Goal: Task Accomplishment & Management: Manage account settings

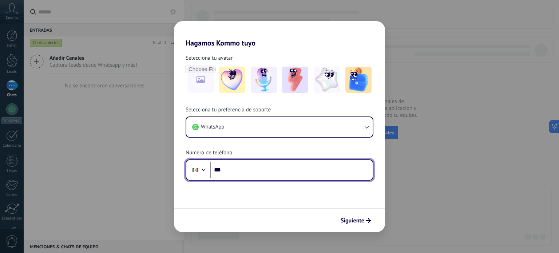
click at [244, 167] on input "***" at bounding box center [291, 170] width 162 height 17
type input "**********"
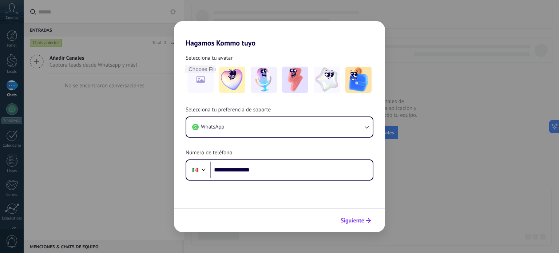
click at [358, 223] on span "Siguiente" at bounding box center [353, 220] width 24 height 5
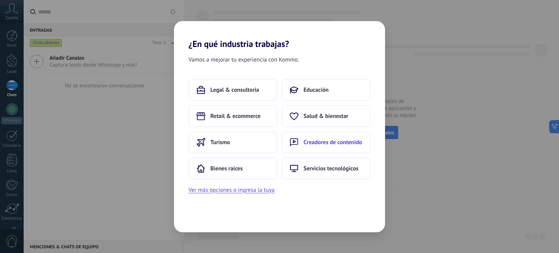
click at [299, 138] on button "Creadores de contenido" at bounding box center [326, 142] width 89 height 22
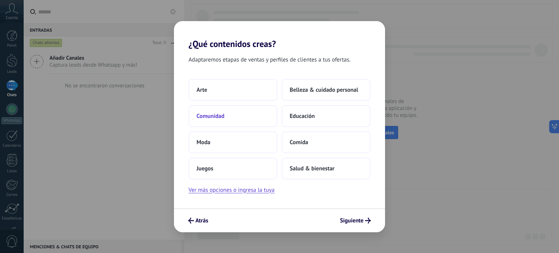
click at [233, 114] on button "Comunidad" at bounding box center [233, 116] width 89 height 22
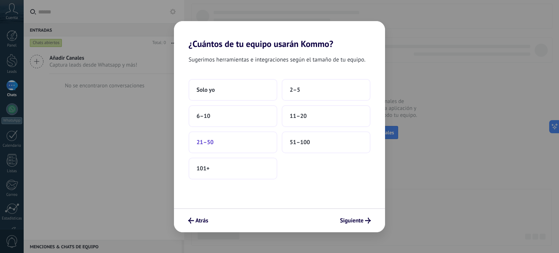
click at [238, 139] on button "21–50" at bounding box center [233, 142] width 89 height 22
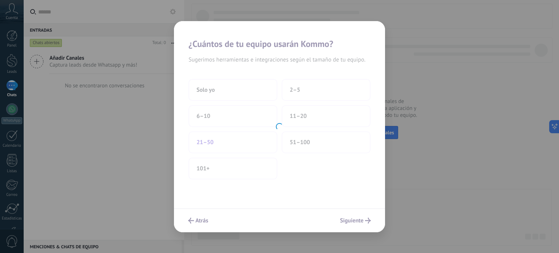
click at [238, 139] on div at bounding box center [279, 126] width 211 height 211
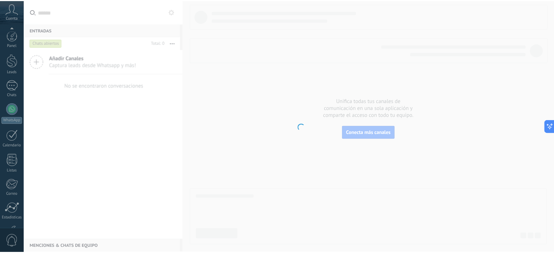
scroll to position [50, 0]
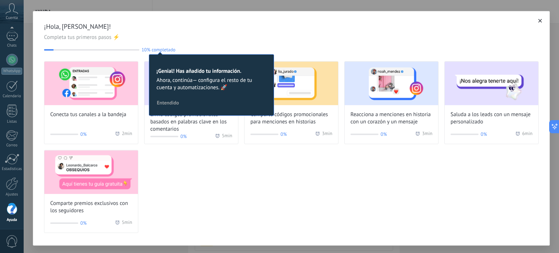
click at [213, 10] on div "¡Hola, [PERSON_NAME]! Completa tus primeros pasos ⚡ 10% completado 10 ¡Genial! …" at bounding box center [292, 126] width 536 height 253
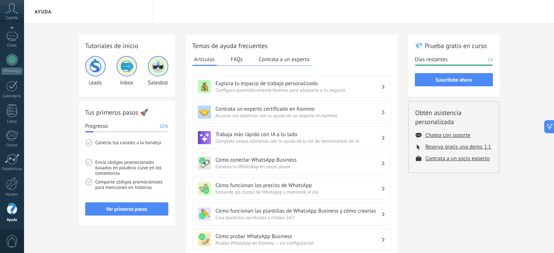
click at [234, 61] on button "FAQs" at bounding box center [237, 59] width 16 height 11
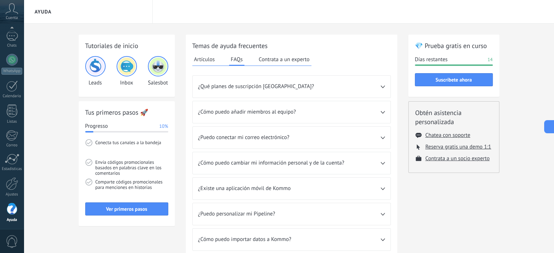
click at [207, 62] on button "Artículos" at bounding box center [204, 59] width 24 height 11
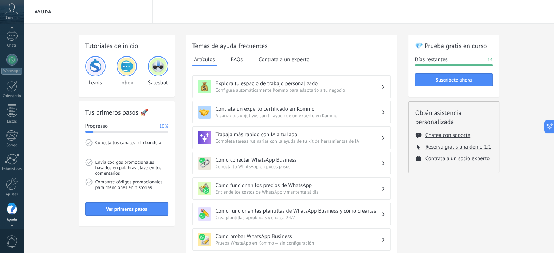
scroll to position [47, 0]
click at [7, 17] on span "Cuenta" at bounding box center [12, 18] width 12 height 5
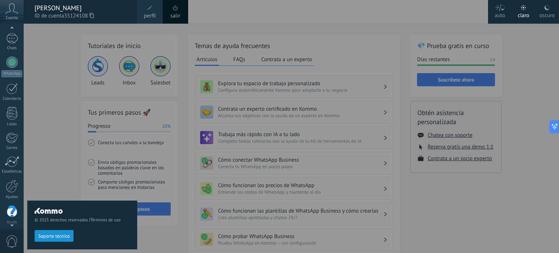
click at [147, 16] on span "perfil" at bounding box center [150, 16] width 12 height 8
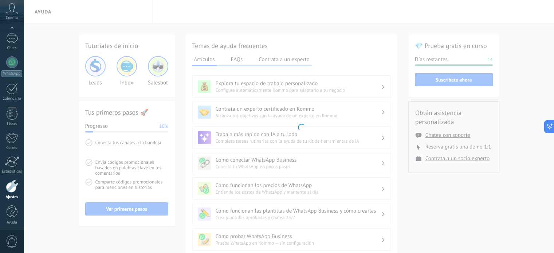
scroll to position [50, 0]
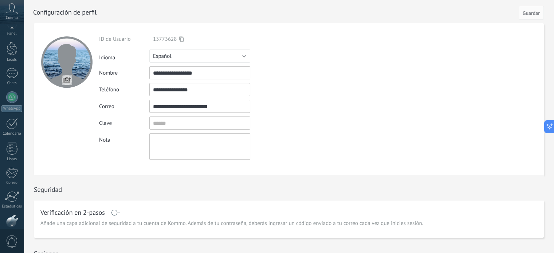
click at [15, 29] on div at bounding box center [12, 29] width 24 height 11
click at [13, 26] on div "Panel Leads Chats WhatsApp Clientes" at bounding box center [23, 127] width 47 height 206
click at [10, 38] on div at bounding box center [12, 35] width 11 height 11
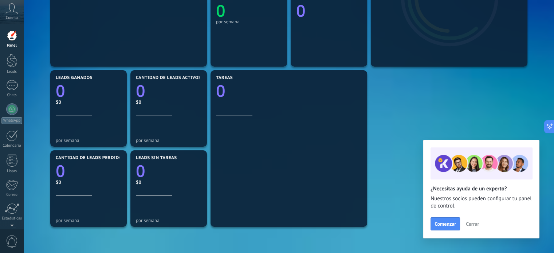
scroll to position [185, 0]
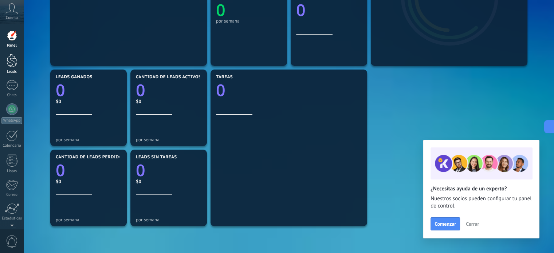
click at [12, 56] on div at bounding box center [12, 60] width 11 height 13
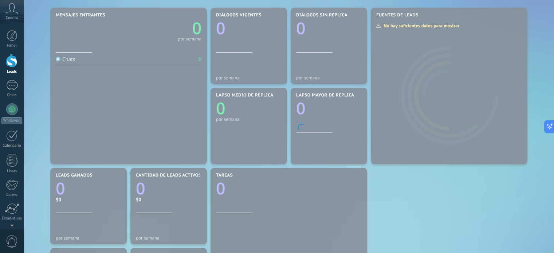
scroll to position [84, 0]
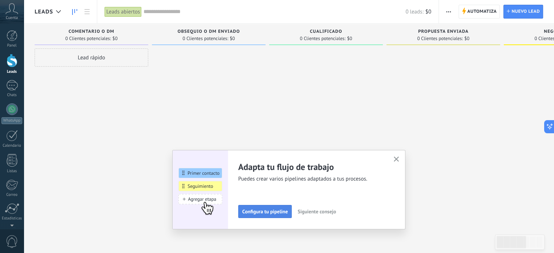
click at [283, 209] on span "Configura tu pipeline" at bounding box center [265, 211] width 46 height 5
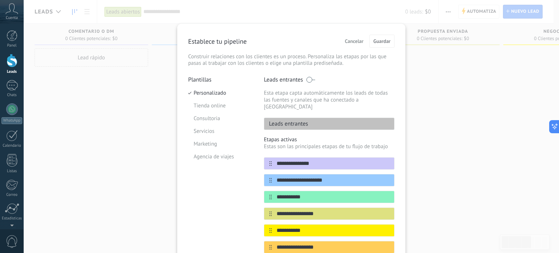
click at [349, 42] on span "Cancelar" at bounding box center [354, 41] width 19 height 5
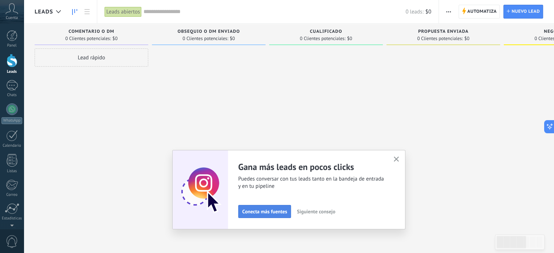
click at [257, 209] on span "Conecta más fuentes" at bounding box center [264, 211] width 45 height 5
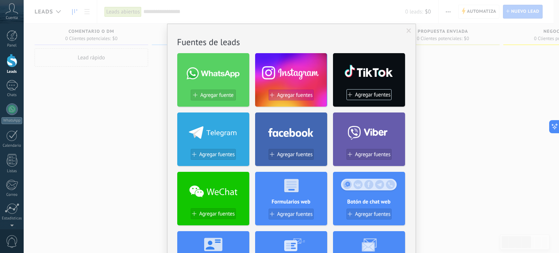
click at [288, 99] on button "Agregar fuentes" at bounding box center [291, 95] width 45 height 11
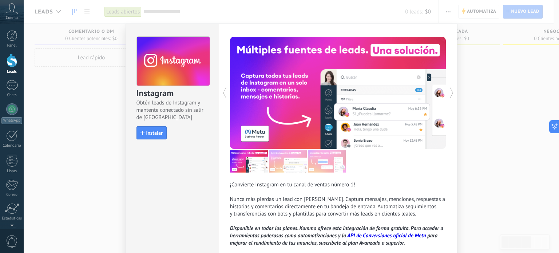
click at [67, 106] on div "Instagram Obtén leads de Instagram y mantente conectado sin salir de Kommo Inst…" at bounding box center [292, 126] width 536 height 253
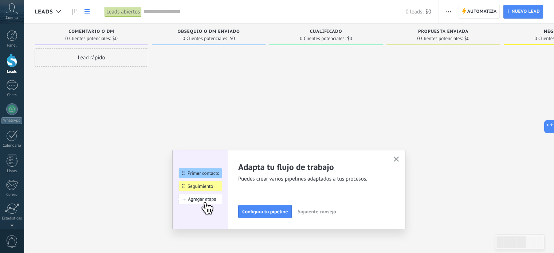
click at [83, 12] on link at bounding box center [87, 12] width 12 height 14
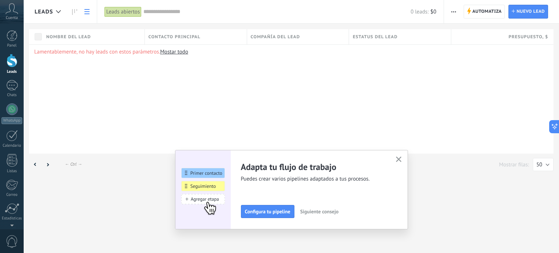
click at [399, 162] on span "button" at bounding box center [398, 160] width 5 height 6
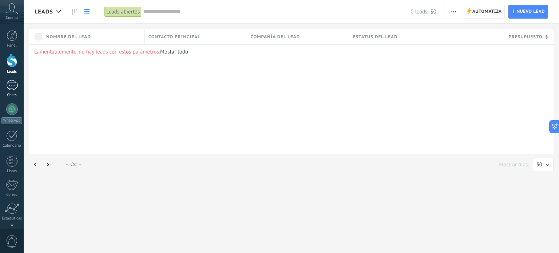
click at [9, 85] on div at bounding box center [12, 85] width 12 height 11
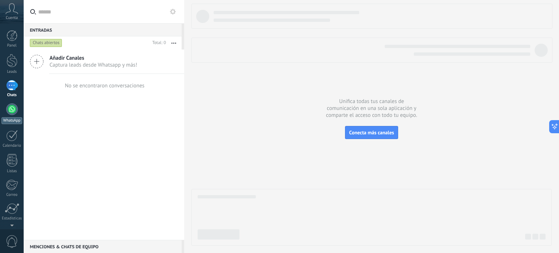
click at [15, 103] on link "WhatsApp" at bounding box center [12, 113] width 24 height 21
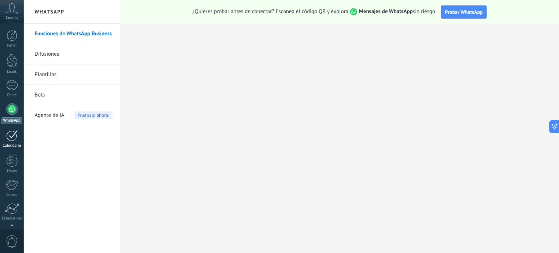
click at [7, 143] on div "Calendario" at bounding box center [11, 145] width 21 height 5
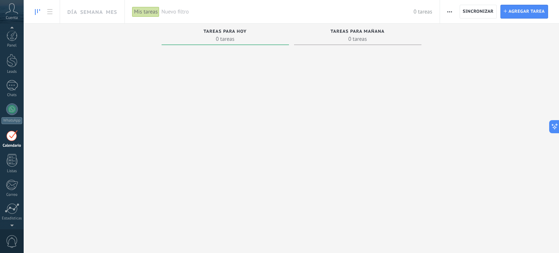
scroll to position [20, 0]
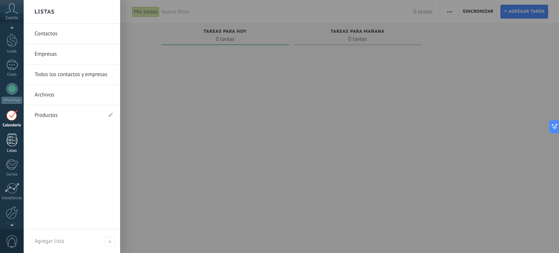
click at [16, 139] on div at bounding box center [12, 140] width 11 height 13
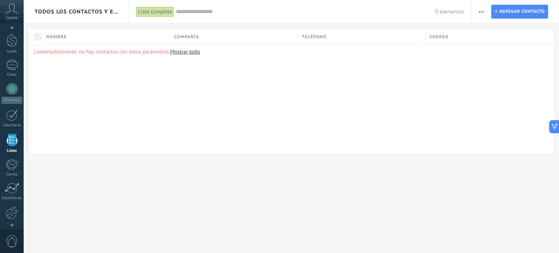
scroll to position [45, 0]
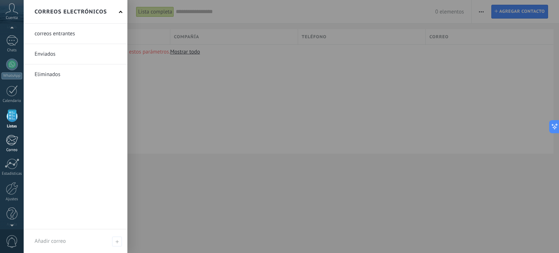
click at [19, 147] on link "Correo" at bounding box center [12, 144] width 24 height 18
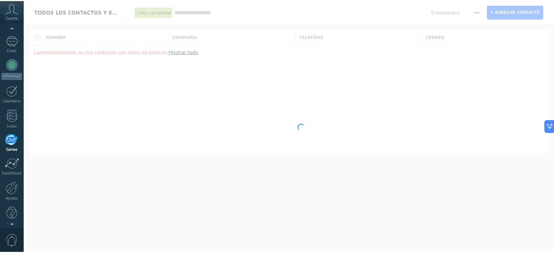
scroll to position [50, 0]
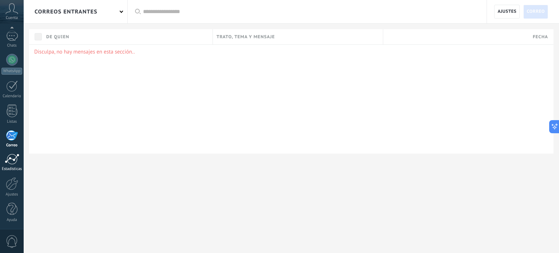
click at [16, 160] on div at bounding box center [12, 159] width 15 height 11
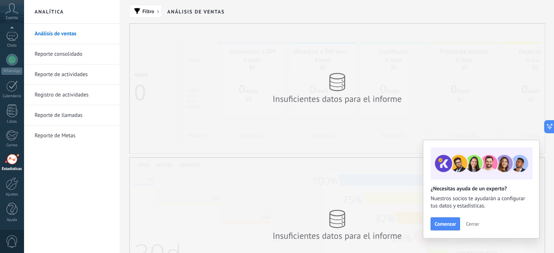
click at [470, 226] on span "Cerrar" at bounding box center [472, 223] width 13 height 5
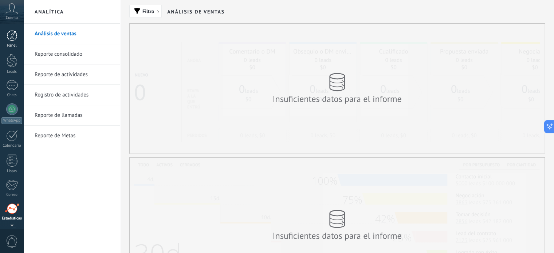
click at [10, 41] on div at bounding box center [12, 35] width 11 height 11
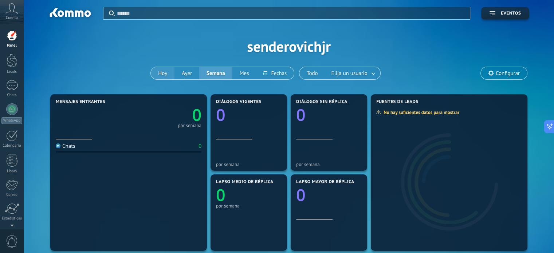
click at [167, 77] on button "Hoy" at bounding box center [163, 73] width 24 height 12
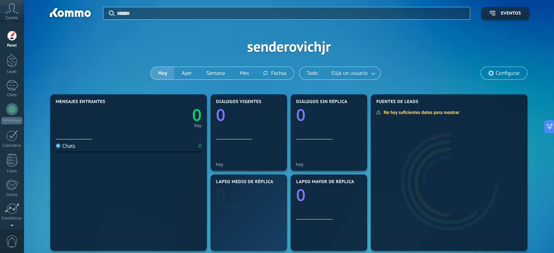
click at [501, 72] on span "Configurar" at bounding box center [507, 73] width 24 height 6
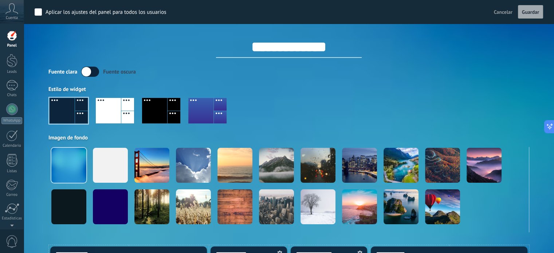
click at [335, 54] on input "**********" at bounding box center [289, 47] width 146 height 22
click at [283, 83] on div "Fuente [PERSON_NAME] oscura Estilo de widget Imagen de fondo" at bounding box center [288, 150] width 481 height 166
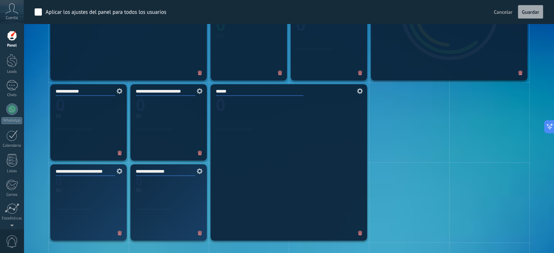
scroll to position [328, 0]
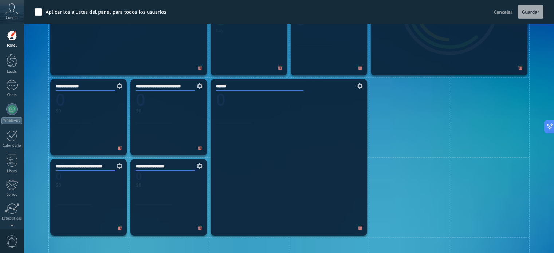
click at [505, 10] on span "Cancelar" at bounding box center [503, 12] width 19 height 7
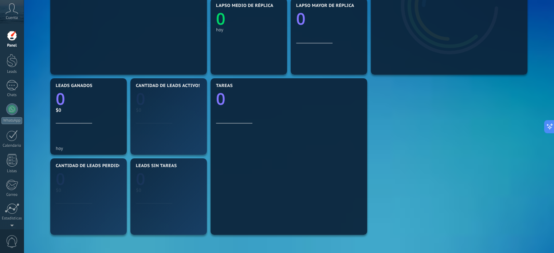
scroll to position [175, 0]
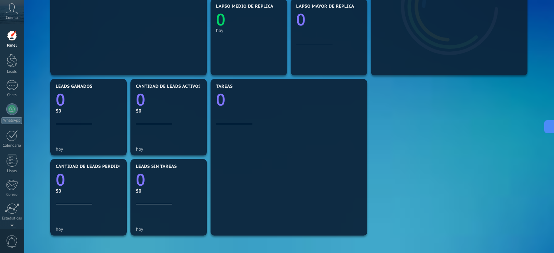
click at [9, 17] on span "Cuenta" at bounding box center [12, 18] width 12 height 5
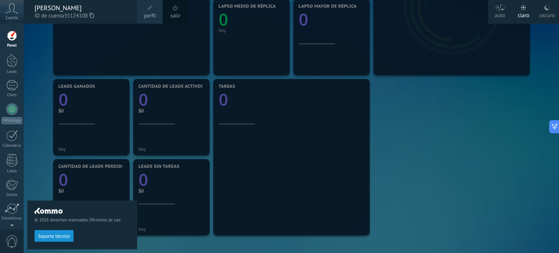
click at [45, 6] on div "[PERSON_NAME]" at bounding box center [82, 8] width 95 height 8
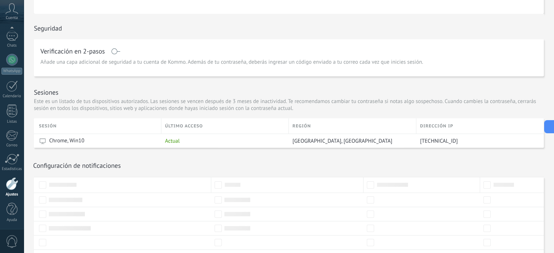
scroll to position [198, 0]
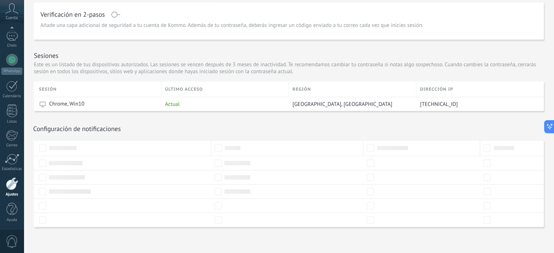
click at [208, 146] on div at bounding box center [122, 148] width 177 height 16
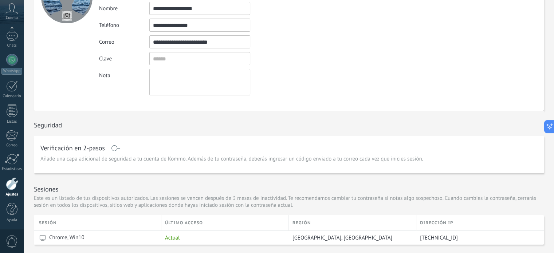
scroll to position [0, 0]
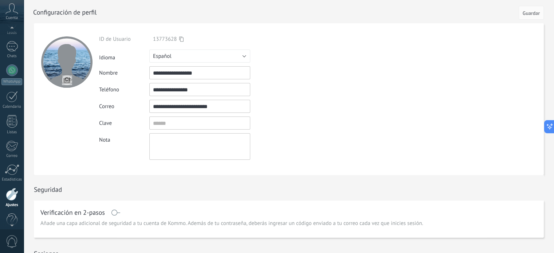
click at [12, 31] on div at bounding box center [12, 29] width 24 height 11
click at [12, 36] on div at bounding box center [12, 35] width 11 height 11
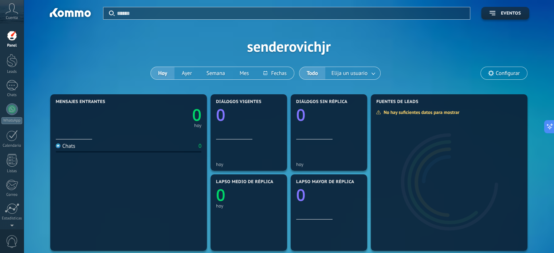
click at [520, 74] on span "Configurar" at bounding box center [504, 73] width 46 height 12
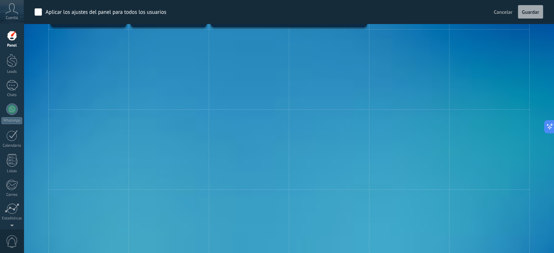
scroll to position [537, 0]
click at [502, 15] on span "Cancelar" at bounding box center [503, 12] width 19 height 7
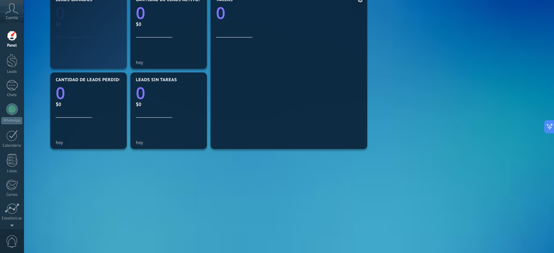
scroll to position [262, 0]
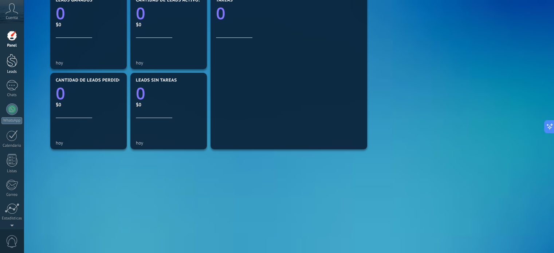
click at [7, 59] on div at bounding box center [12, 60] width 11 height 13
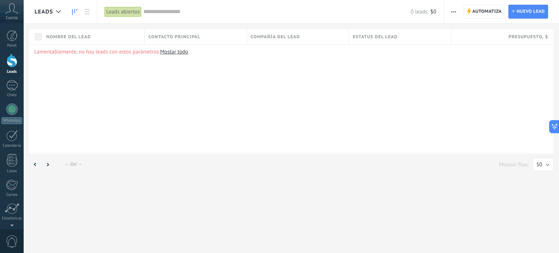
click at [72, 13] on use at bounding box center [74, 12] width 5 height 6
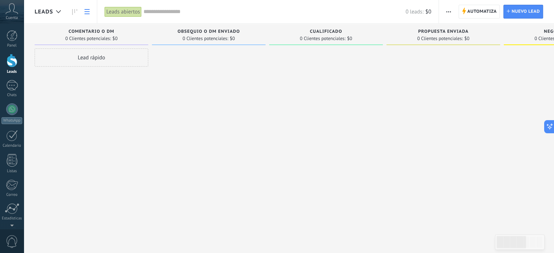
click at [85, 13] on icon at bounding box center [86, 11] width 5 height 5
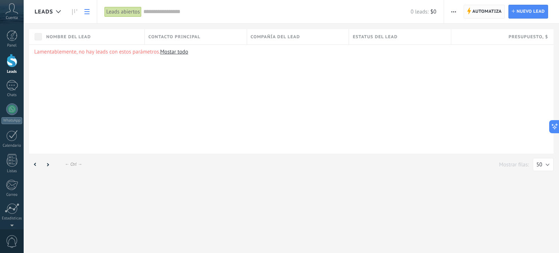
click at [485, 9] on span "Automatiza" at bounding box center [487, 11] width 29 height 13
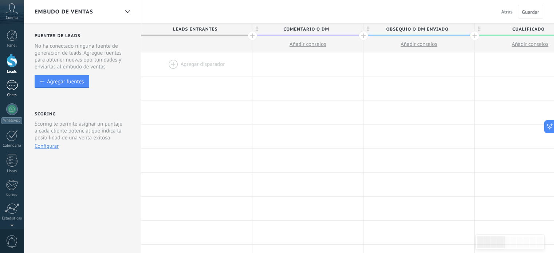
click at [7, 88] on div at bounding box center [12, 85] width 12 height 11
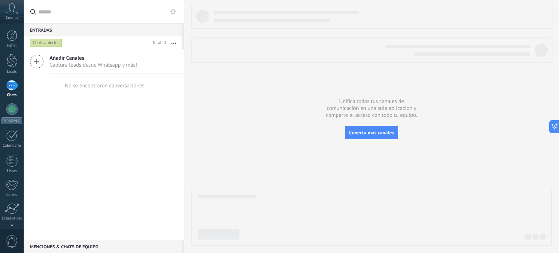
click at [12, 126] on div "Panel Leads Chats WhatsApp Clientes" at bounding box center [12, 154] width 24 height 249
click at [12, 138] on div at bounding box center [12, 135] width 12 height 11
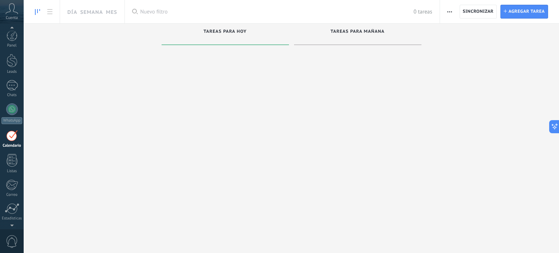
scroll to position [20, 0]
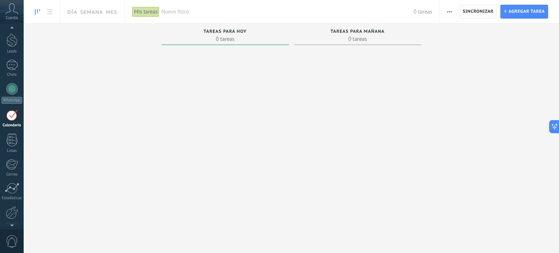
click at [465, 9] on span "Sincronizar" at bounding box center [478, 11] width 31 height 4
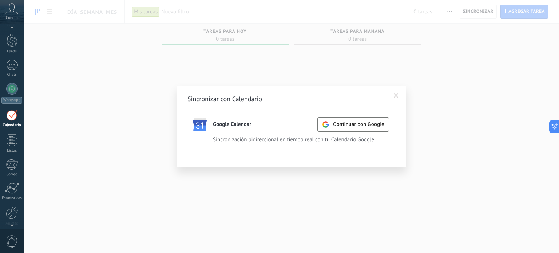
click at [395, 96] on span at bounding box center [396, 95] width 5 height 5
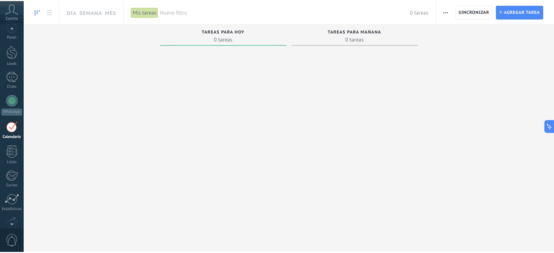
scroll to position [0, 0]
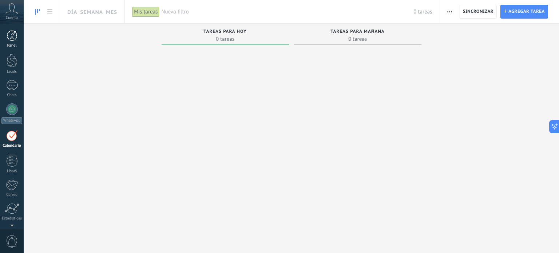
click at [10, 36] on div at bounding box center [12, 35] width 11 height 11
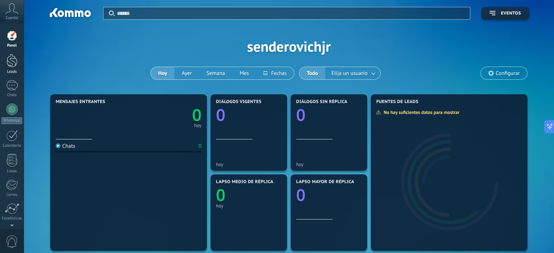
click at [19, 63] on link "Leads" at bounding box center [12, 64] width 24 height 20
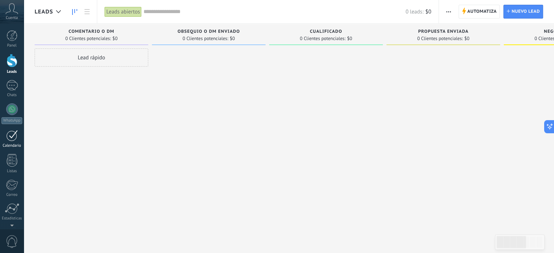
scroll to position [50, 0]
click at [13, 194] on div "Ajustes" at bounding box center [11, 194] width 21 height 5
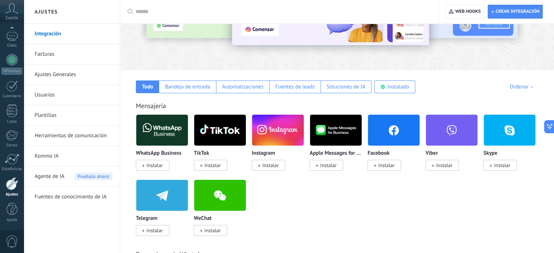
scroll to position [73, 0]
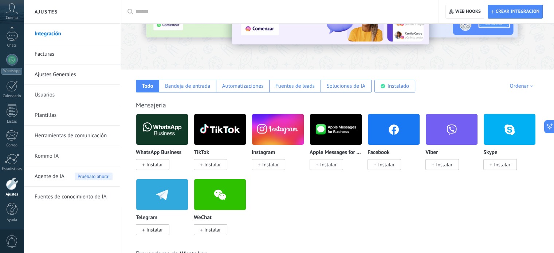
click at [273, 167] on span "Instalar" at bounding box center [270, 164] width 16 height 7
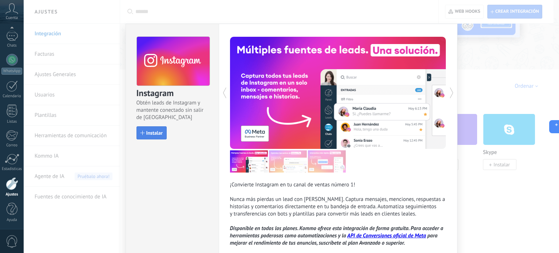
click at [149, 129] on button "Instalar" at bounding box center [152, 132] width 30 height 13
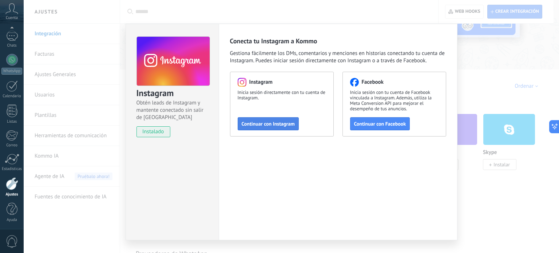
click at [271, 123] on span "Continuar con Instagram" at bounding box center [268, 123] width 53 height 5
click at [271, 125] on span "Continuar con Instagram" at bounding box center [268, 123] width 53 height 5
click at [360, 20] on div "Instagram Obtén leads de Instagram y mantente conectado sin salir de Kommo inst…" at bounding box center [292, 126] width 536 height 253
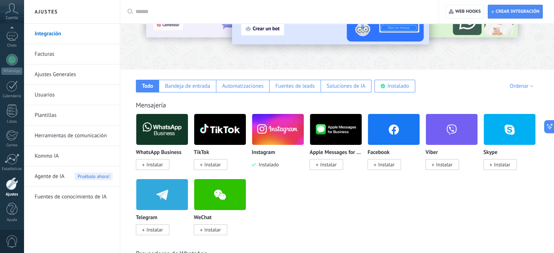
click at [68, 52] on link "Facturas" at bounding box center [74, 54] width 78 height 20
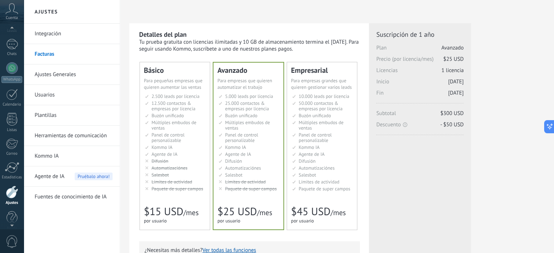
scroll to position [38, 0]
click at [11, 11] on icon at bounding box center [11, 8] width 13 height 11
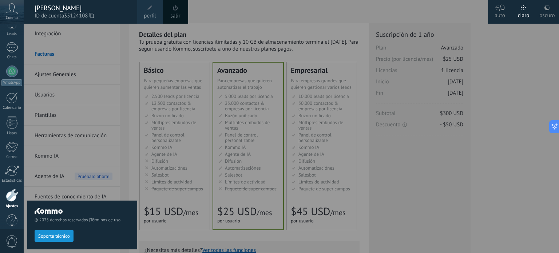
click at [204, 43] on div at bounding box center [303, 126] width 559 height 253
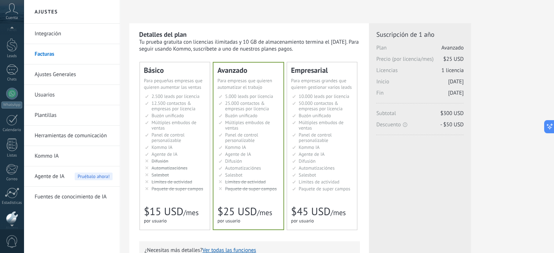
scroll to position [0, 0]
click at [11, 28] on div "© 2025 derechos reservados | Términos de uso Soporte técnico auto claro oscuro …" at bounding box center [12, 126] width 24 height 253
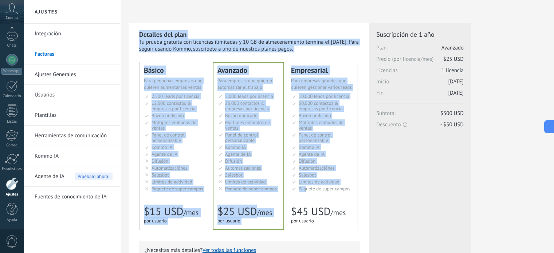
drag, startPoint x: 126, startPoint y: 26, endPoint x: 304, endPoint y: 190, distance: 243.0
click at [304, 190] on div "Detalles del plan Tu prueba gratuita con licencias ilimitadas y 10 GB de almace…" at bounding box center [337, 233] width 434 height 466
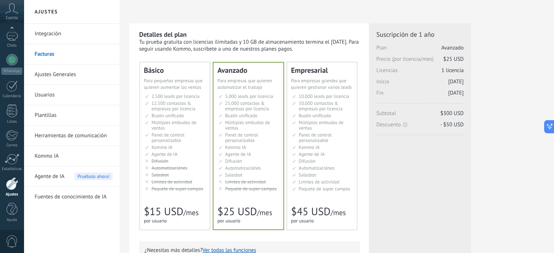
click at [360, 226] on div "Detalles del plan Tu prueba gratuita con licencias ilimitadas y 10 GB de almace…" at bounding box center [249, 223] width 240 height 401
drag, startPoint x: 360, startPoint y: 226, endPoint x: 197, endPoint y: 62, distance: 231.7
click at [197, 62] on div "Detalles del plan Tu prueba gratuita con licencias ilimitadas y 10 GB de almace…" at bounding box center [249, 223] width 240 height 401
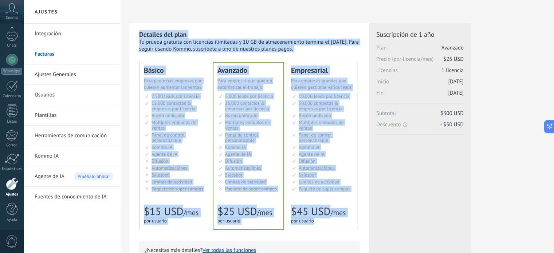
drag, startPoint x: 135, startPoint y: 30, endPoint x: 359, endPoint y: 222, distance: 295.4
click at [359, 222] on div "Detalles del plan Tu prueba gratuita con licencias ilimitadas y 10 GB de almace…" at bounding box center [249, 223] width 240 height 401
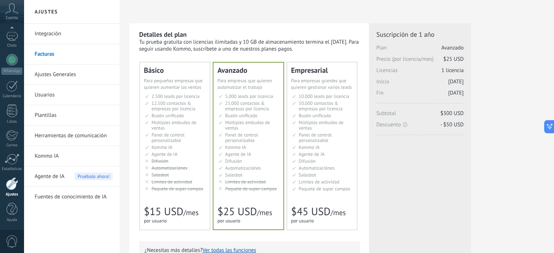
click at [359, 222] on div "Básico Для увеличения продаж в малом бизнесе For small businesses that want to …" at bounding box center [250, 145] width 220 height 167
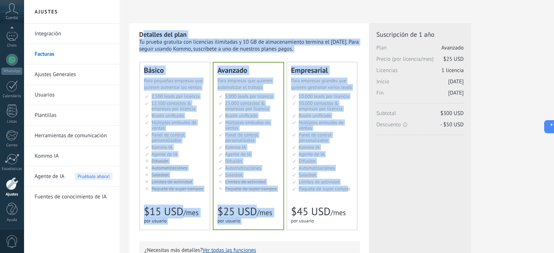
drag, startPoint x: 144, startPoint y: 26, endPoint x: 348, endPoint y: 185, distance: 258.3
click at [348, 185] on div "Detalles del plan Tu prueba gratuita con licencias ilimitadas y 10 GB de almace…" at bounding box center [249, 223] width 240 height 401
click at [323, 23] on div "Detalles del plan Tu prueba gratuita con licencias ilimitadas y 10 GB de almace…" at bounding box center [249, 223] width 240 height 401
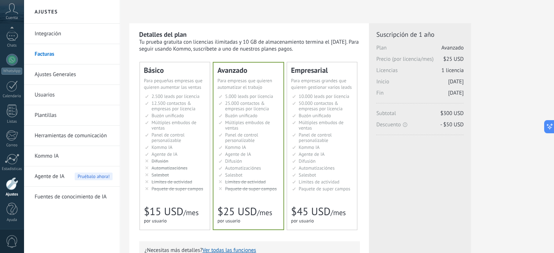
click at [323, 23] on div "Detalles del plan Tu prueba gratuita con licencias ilimitadas y 10 GB de almace…" at bounding box center [249, 223] width 240 height 401
click at [297, 26] on div "Detalles del plan Tu prueba gratuita con licencias ilimitadas y 10 GB de almace…" at bounding box center [249, 223] width 240 height 401
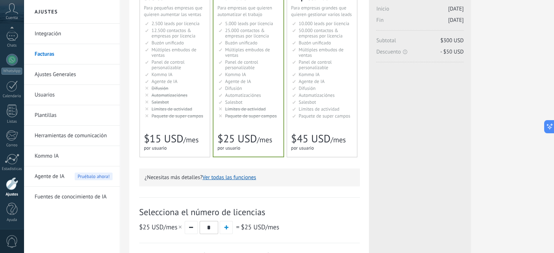
scroll to position [74, 0]
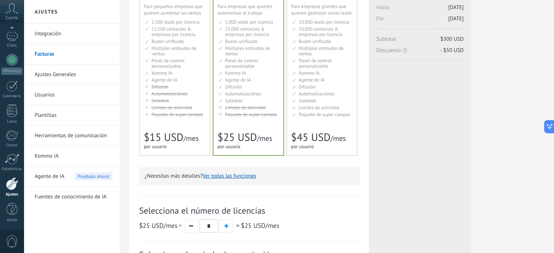
click at [197, 110] on li "Мониторинг активности Activity limits Límites de actividad Activity limits Limi…" at bounding box center [175, 107] width 61 height 5
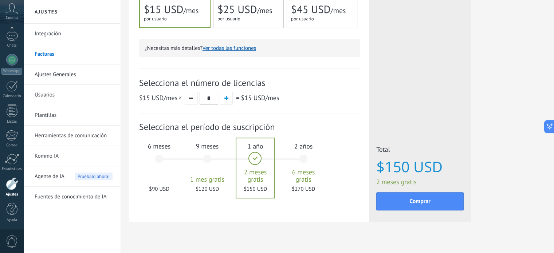
scroll to position [214, 0]
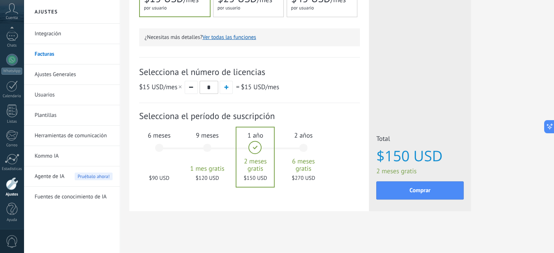
click at [55, 76] on link "Ajustes Generales" at bounding box center [74, 74] width 78 height 20
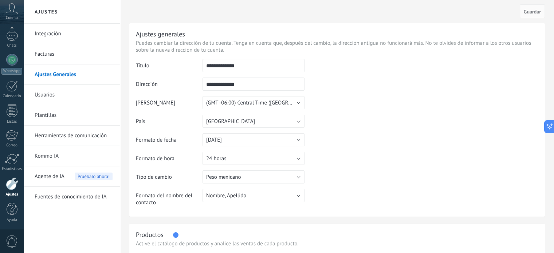
click at [53, 95] on link "Usuarios" at bounding box center [74, 95] width 78 height 20
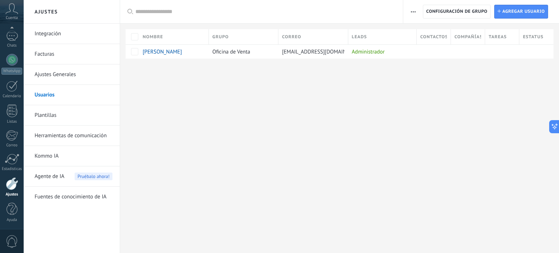
click at [65, 118] on link "Plantillas" at bounding box center [74, 115] width 78 height 20
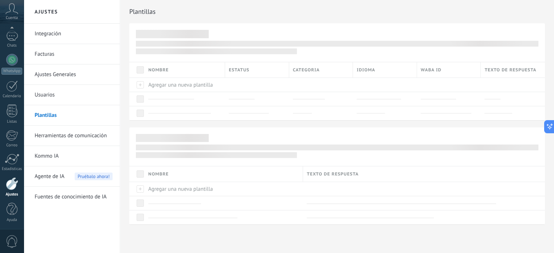
click at [51, 139] on link "Herramientas de comunicación" at bounding box center [74, 136] width 78 height 20
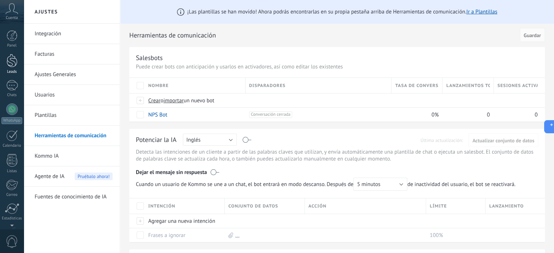
click at [10, 62] on div at bounding box center [12, 60] width 11 height 13
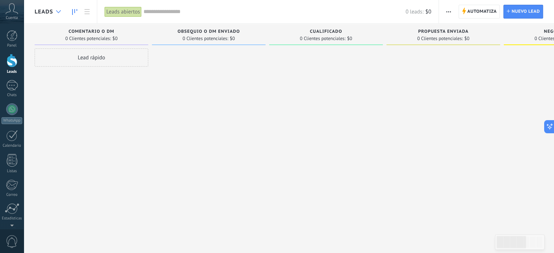
click at [57, 11] on use at bounding box center [58, 11] width 5 height 3
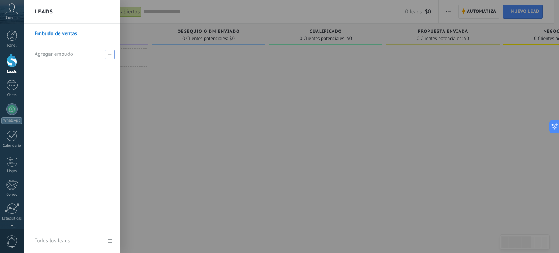
click at [57, 55] on span "Agregar embudo" at bounding box center [54, 54] width 39 height 7
click at [9, 16] on span "Cuenta" at bounding box center [12, 18] width 12 height 5
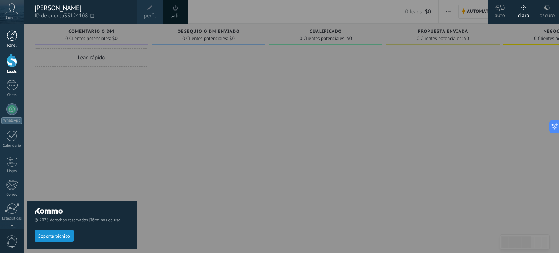
click at [12, 30] on div at bounding box center [12, 35] width 11 height 11
